Goal: Entertainment & Leisure: Browse casually

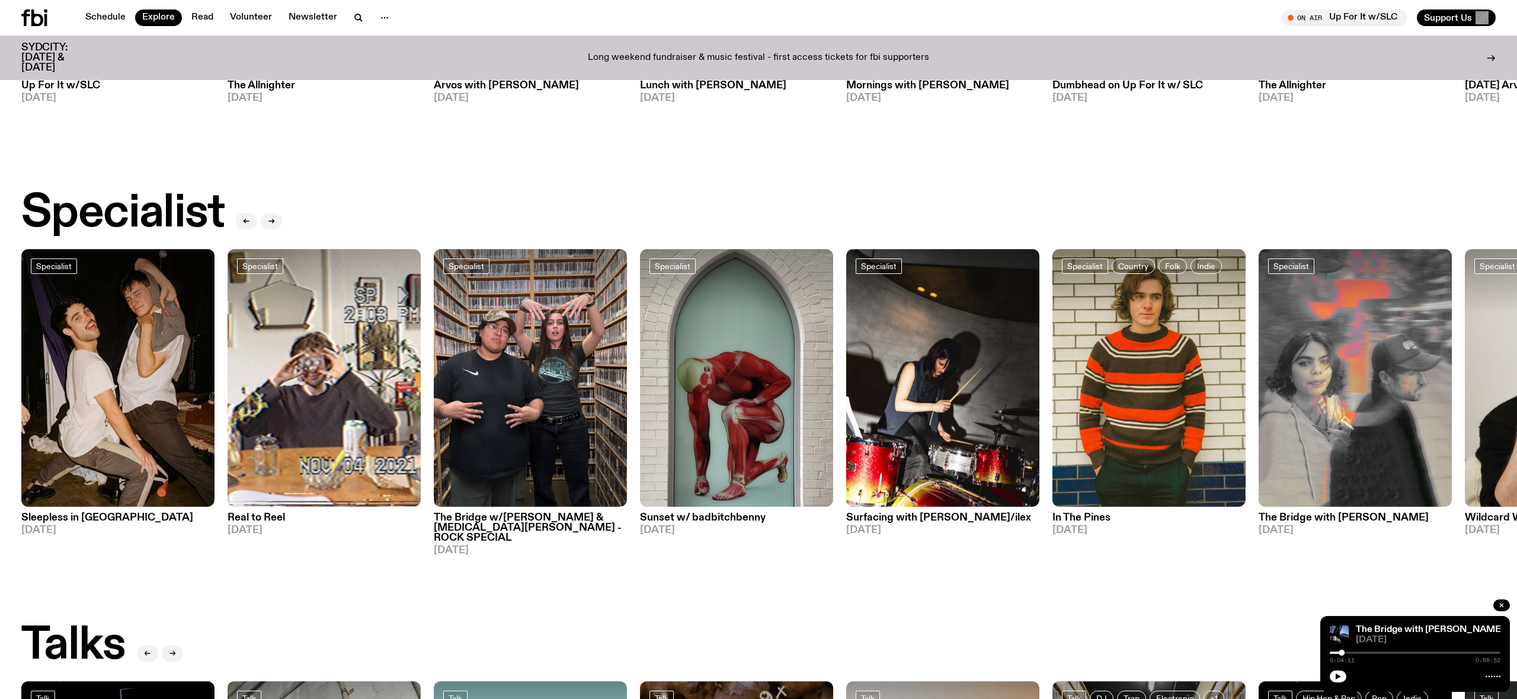
scroll to position [765, 0]
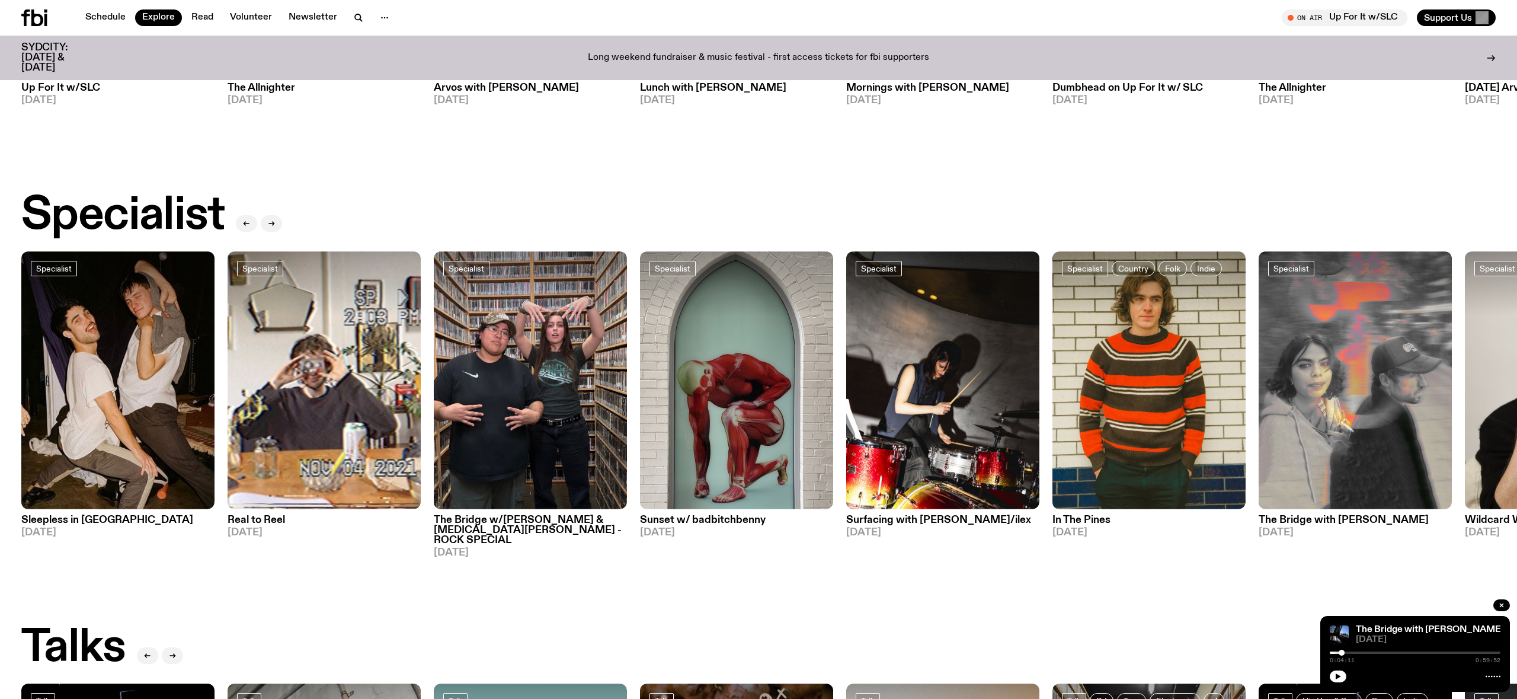
click at [59, 515] on h3 "Sleepless in [GEOGRAPHIC_DATA]" at bounding box center [117, 520] width 193 height 10
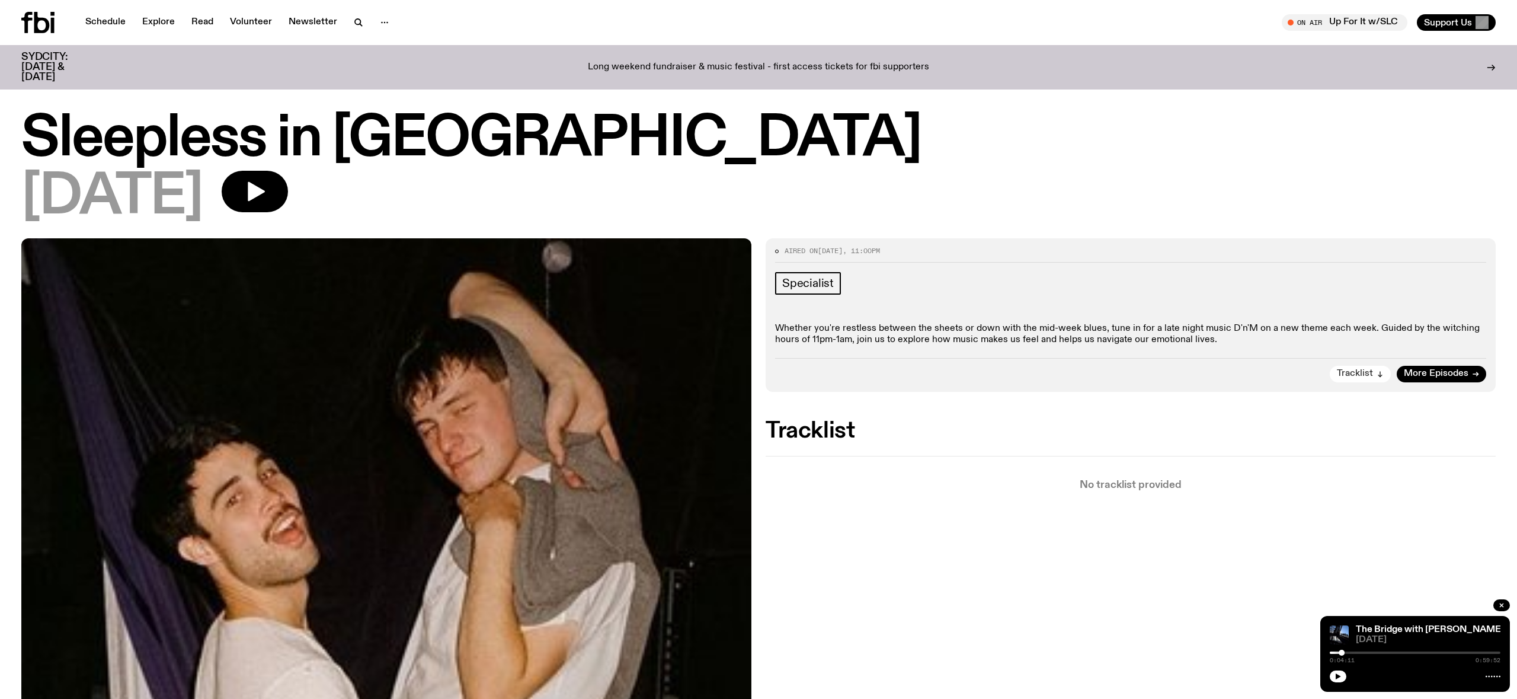
click at [1373, 376] on span "Tracklist" at bounding box center [1355, 373] width 36 height 9
click at [1448, 374] on span "More Episodes" at bounding box center [1436, 373] width 65 height 9
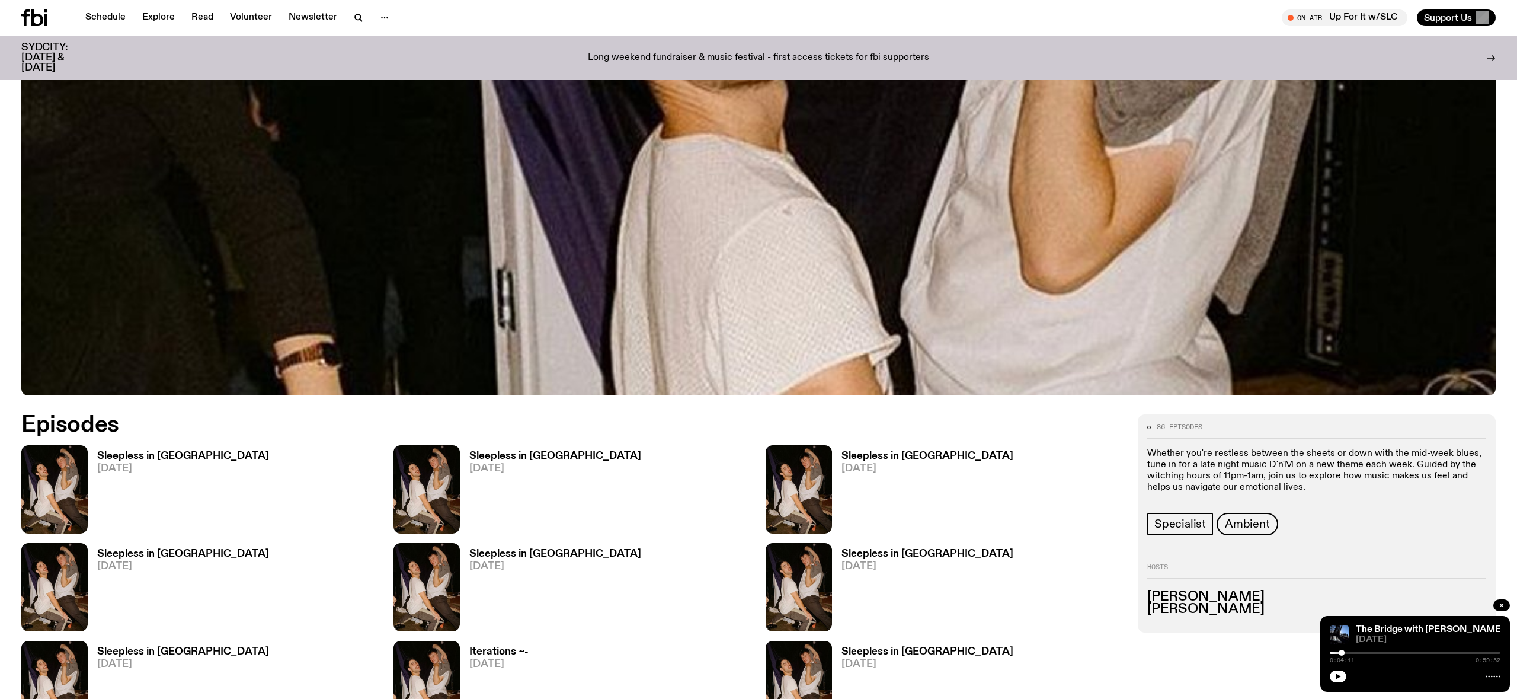
scroll to position [777, 0]
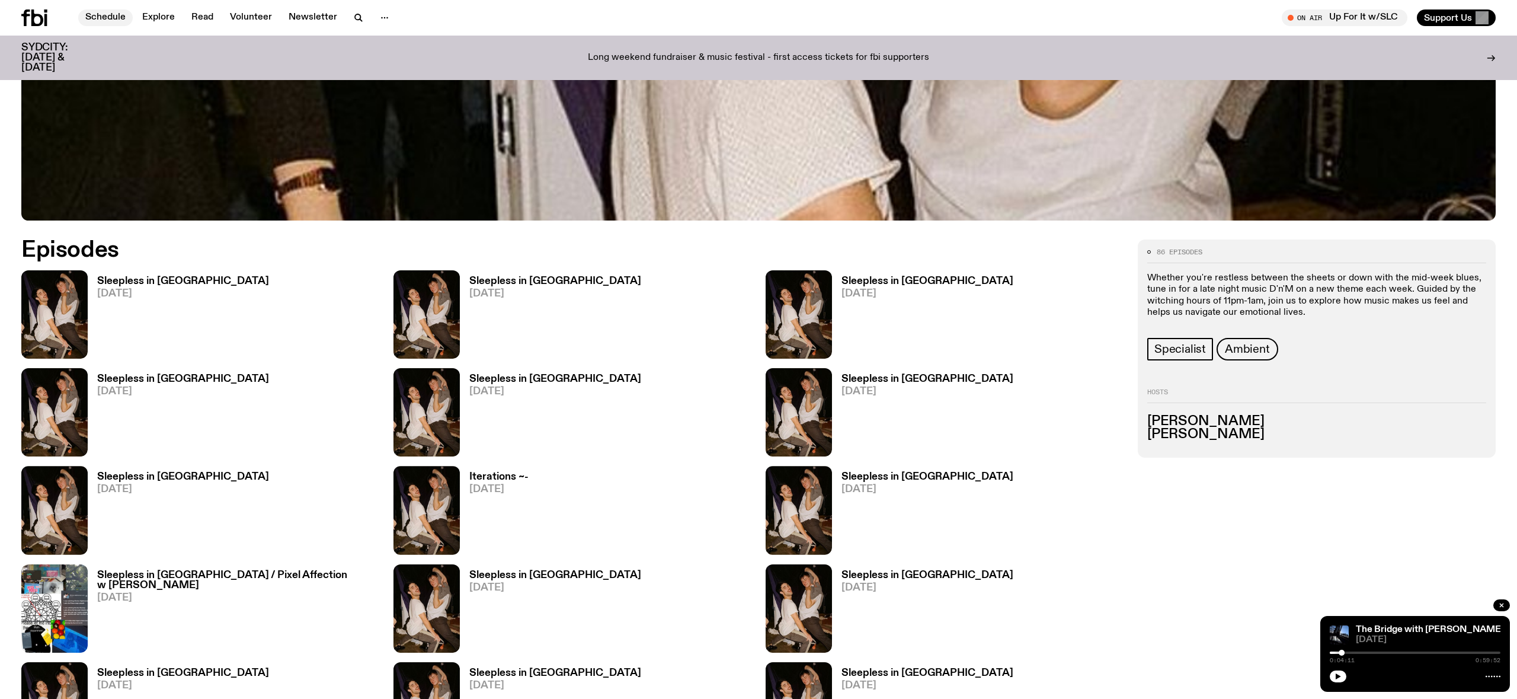
click at [125, 17] on link "Schedule" at bounding box center [105, 17] width 55 height 17
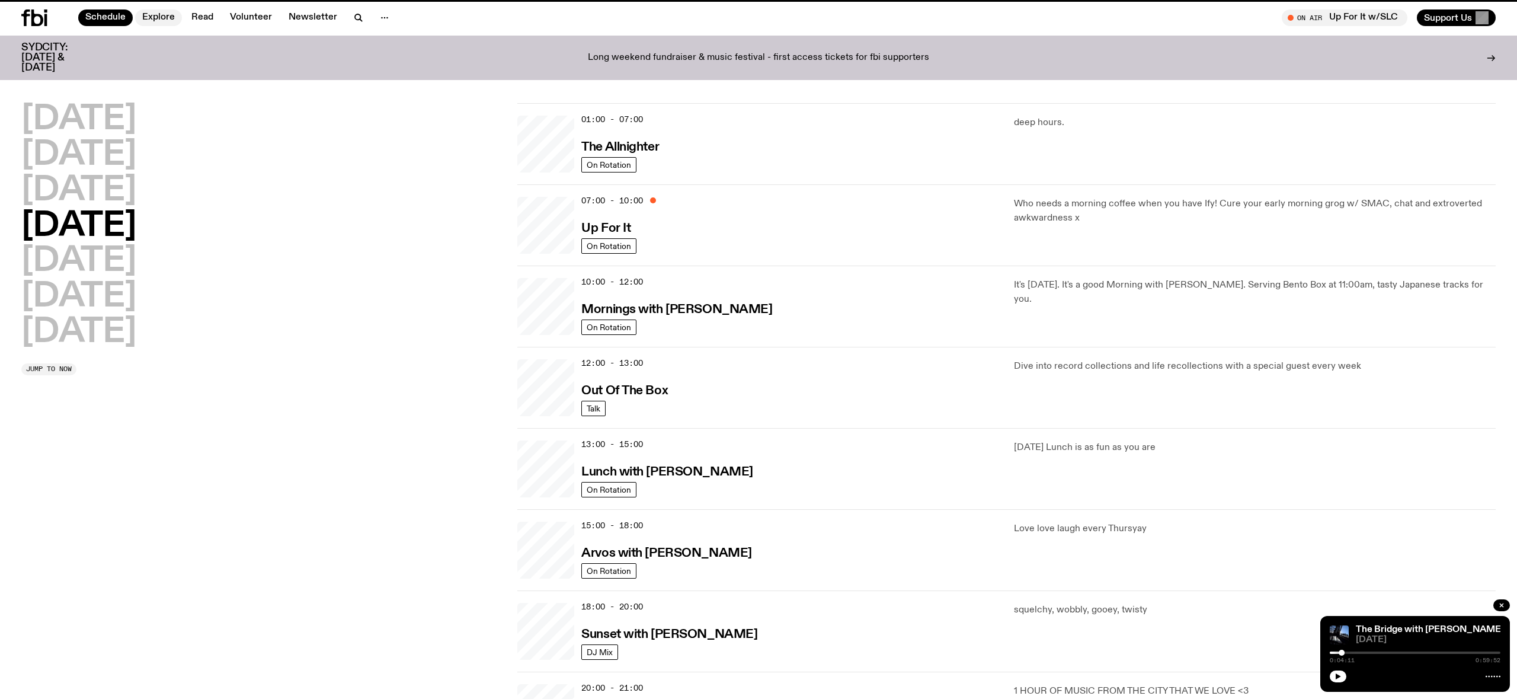
click at [163, 18] on link "Explore" at bounding box center [158, 17] width 47 height 17
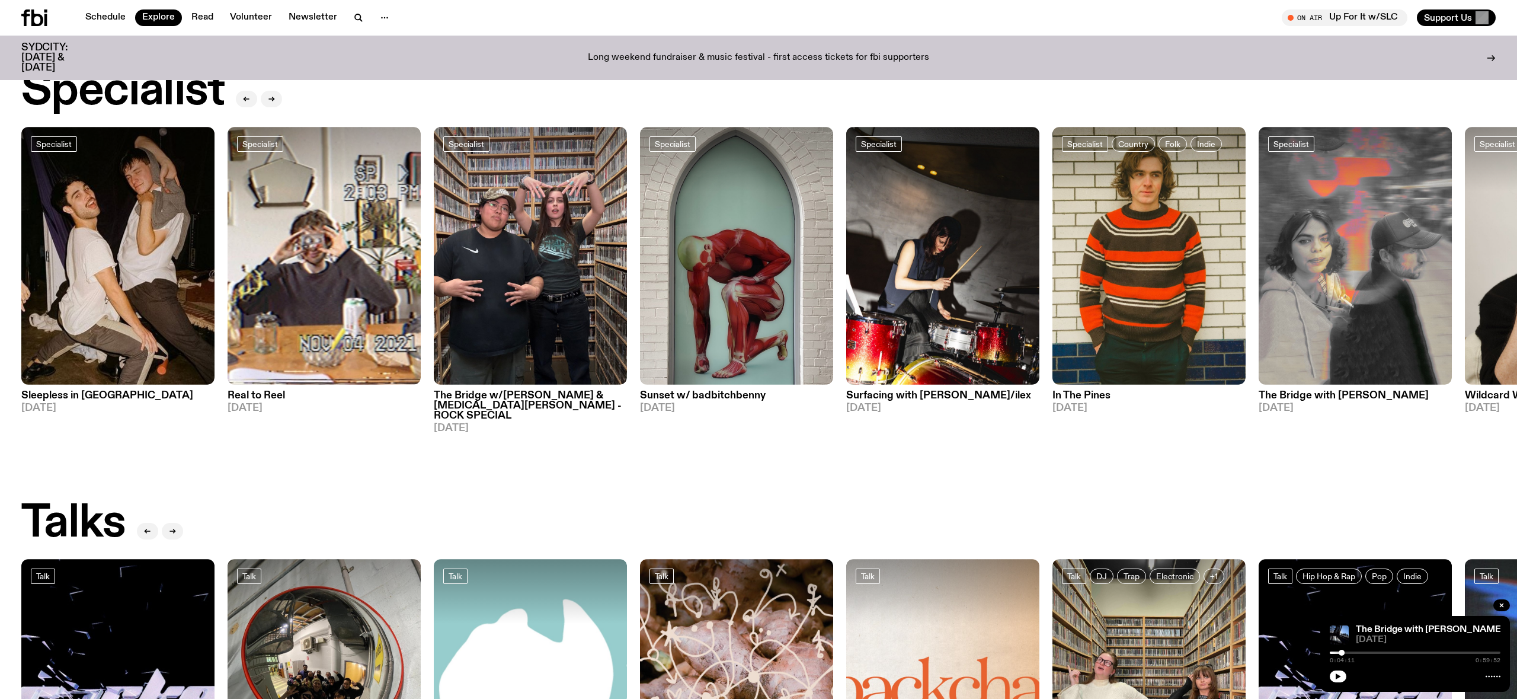
scroll to position [876, 0]
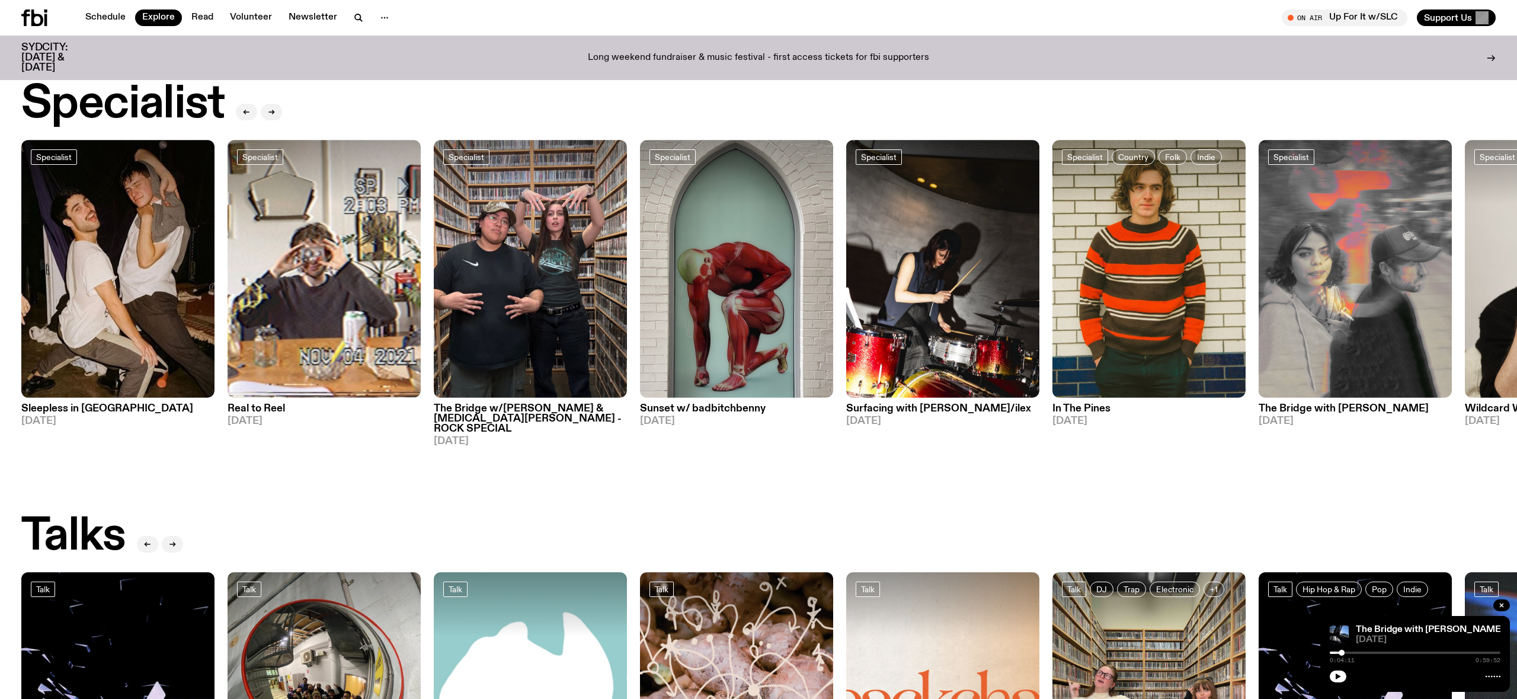
click at [1074, 404] on h3 "In The Pines" at bounding box center [1148, 409] width 193 height 10
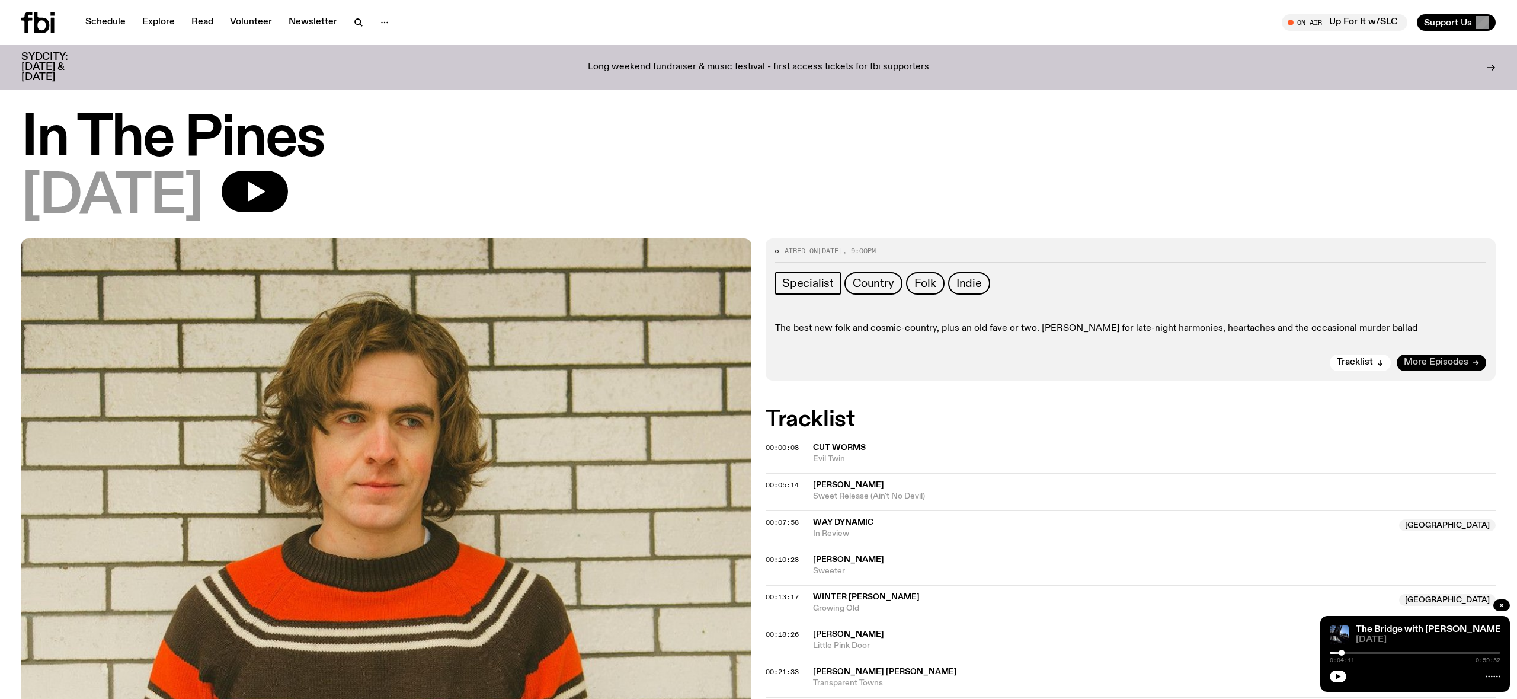
click at [1468, 367] on link "More Episodes" at bounding box center [1441, 362] width 89 height 17
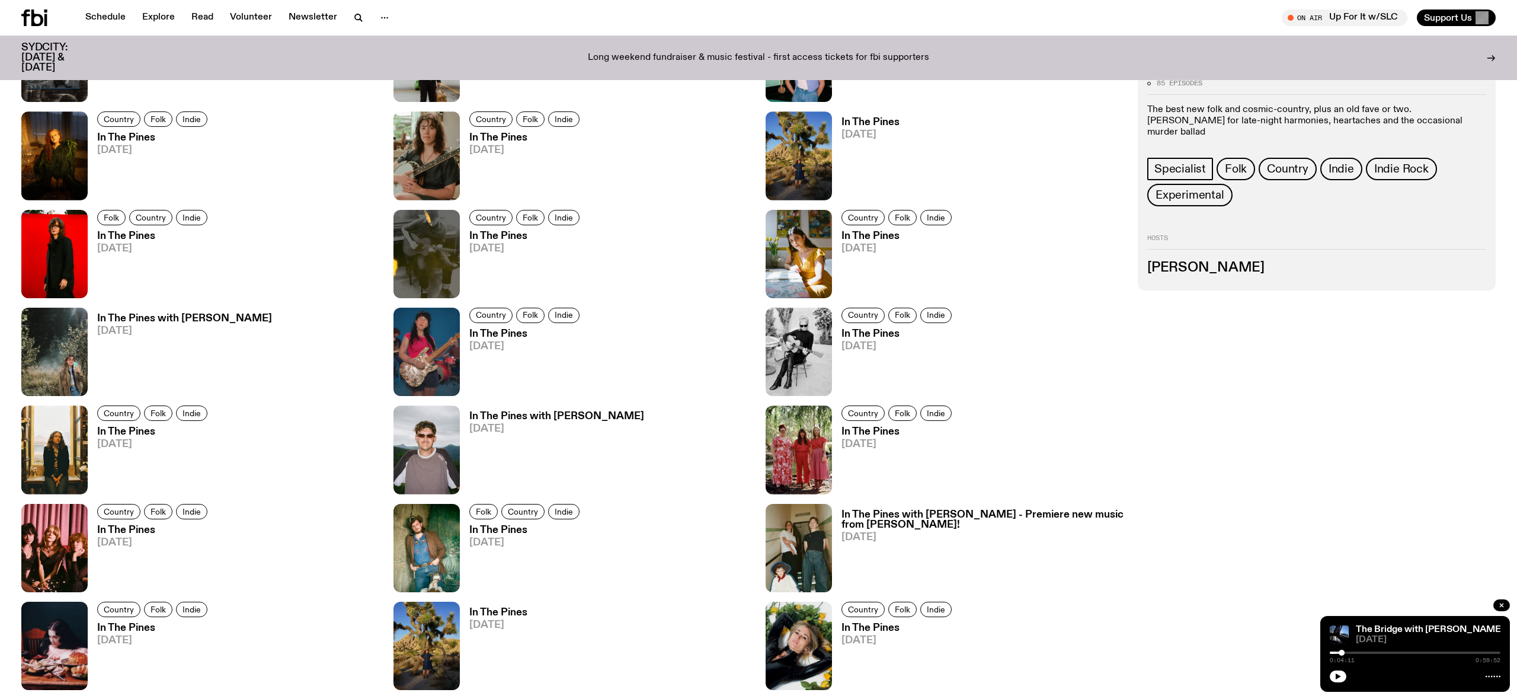
scroll to position [1134, 0]
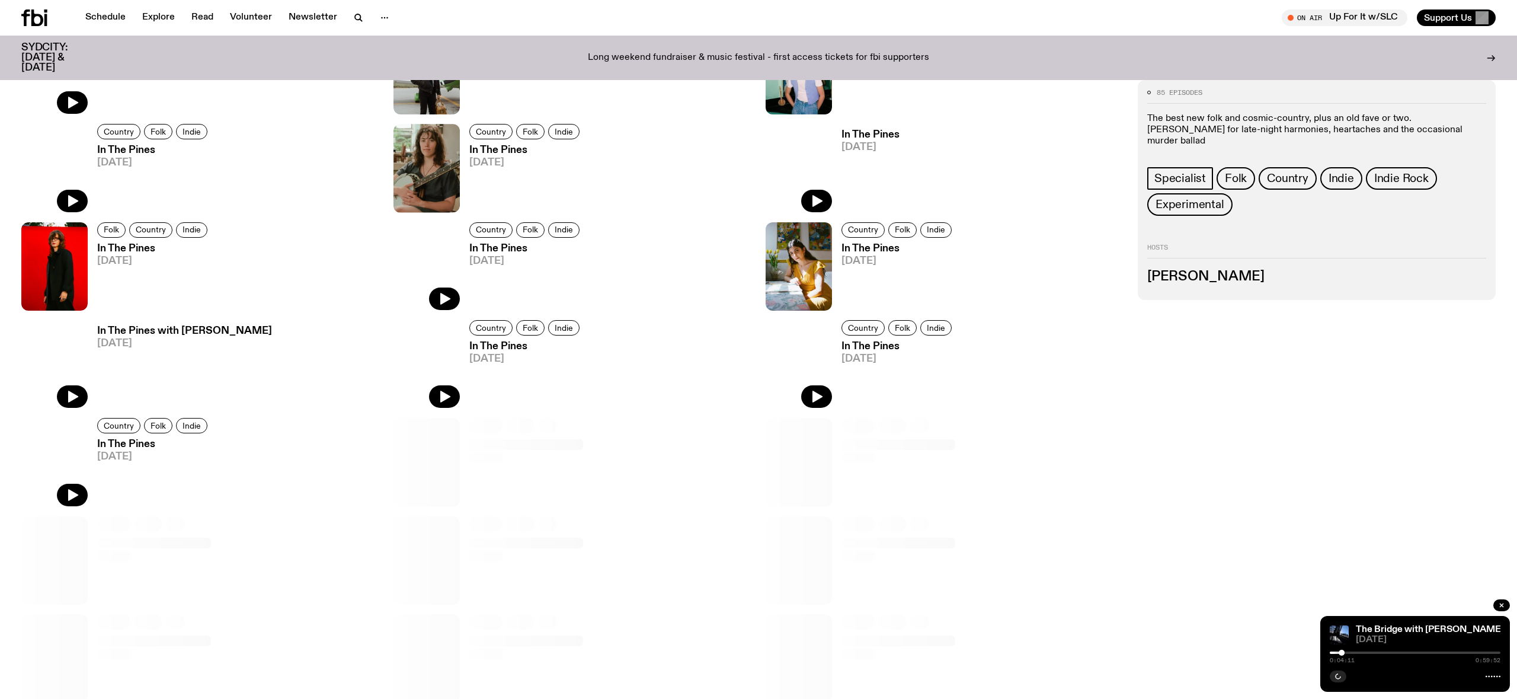
scroll to position [1125, 0]
